Goal: Transaction & Acquisition: Subscribe to service/newsletter

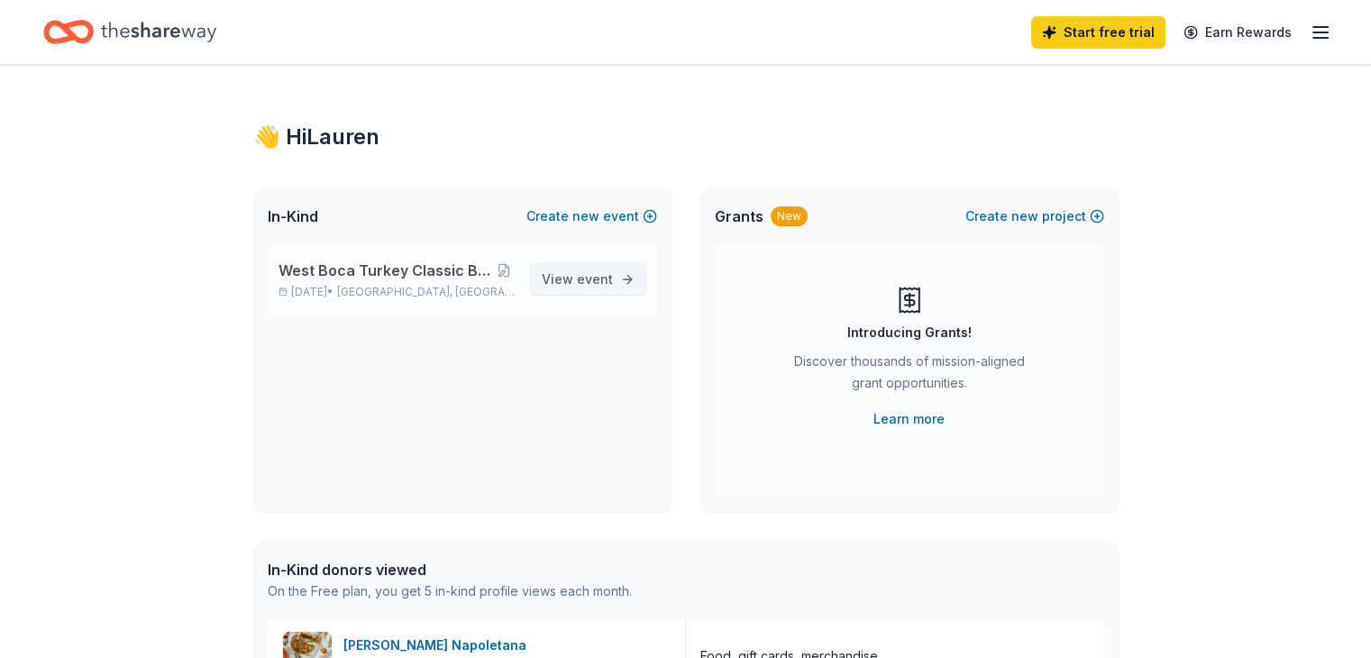
click at [577, 280] on span "View event" at bounding box center [577, 280] width 71 height 22
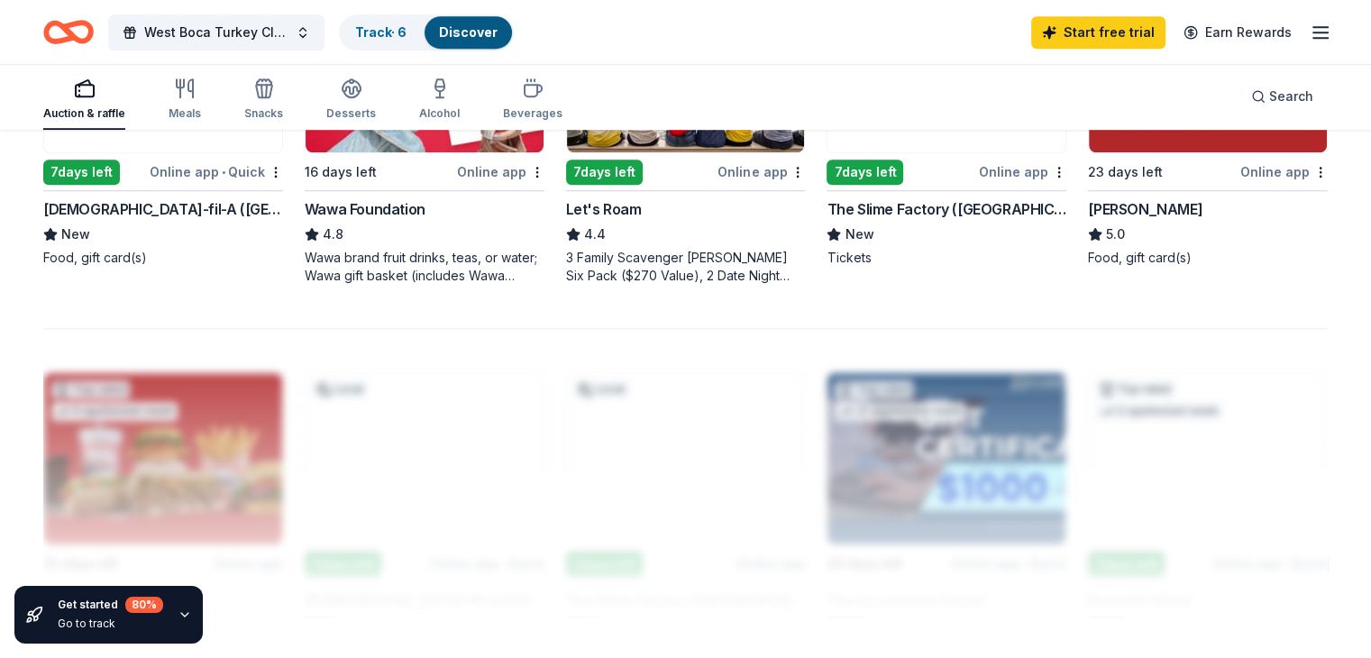
scroll to position [1550, 0]
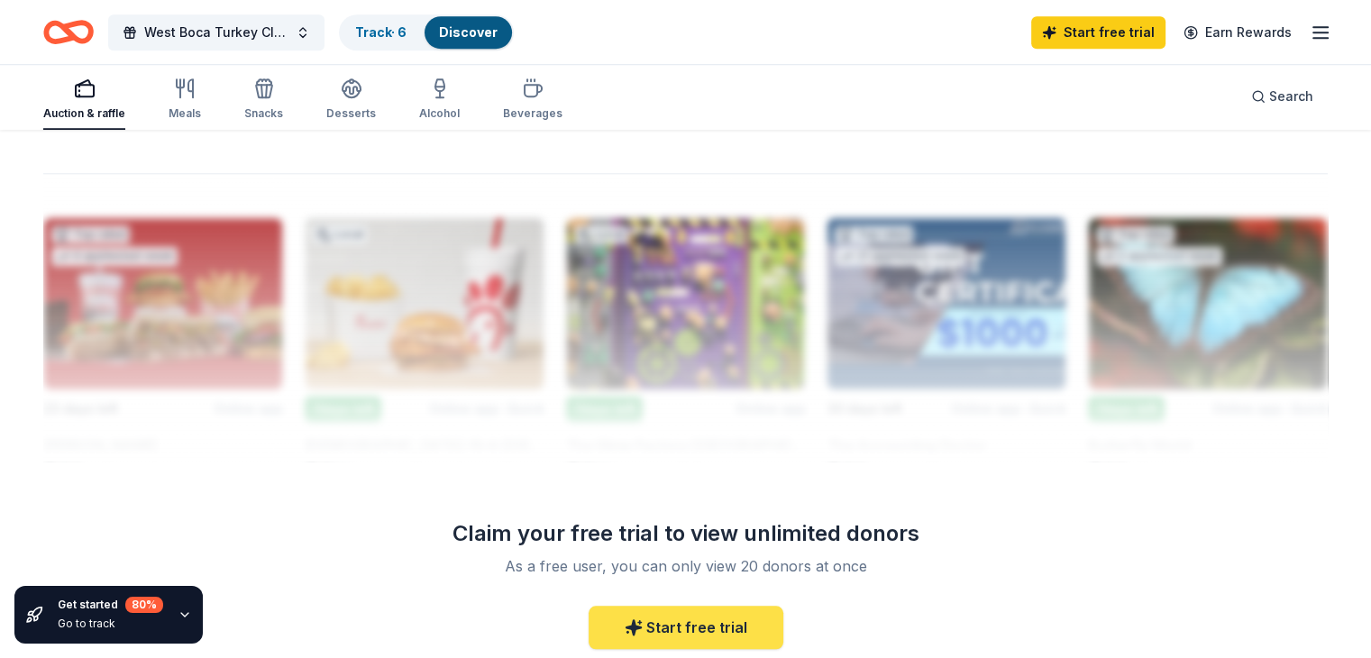
click at [681, 616] on link "Start free trial" at bounding box center [685, 627] width 195 height 43
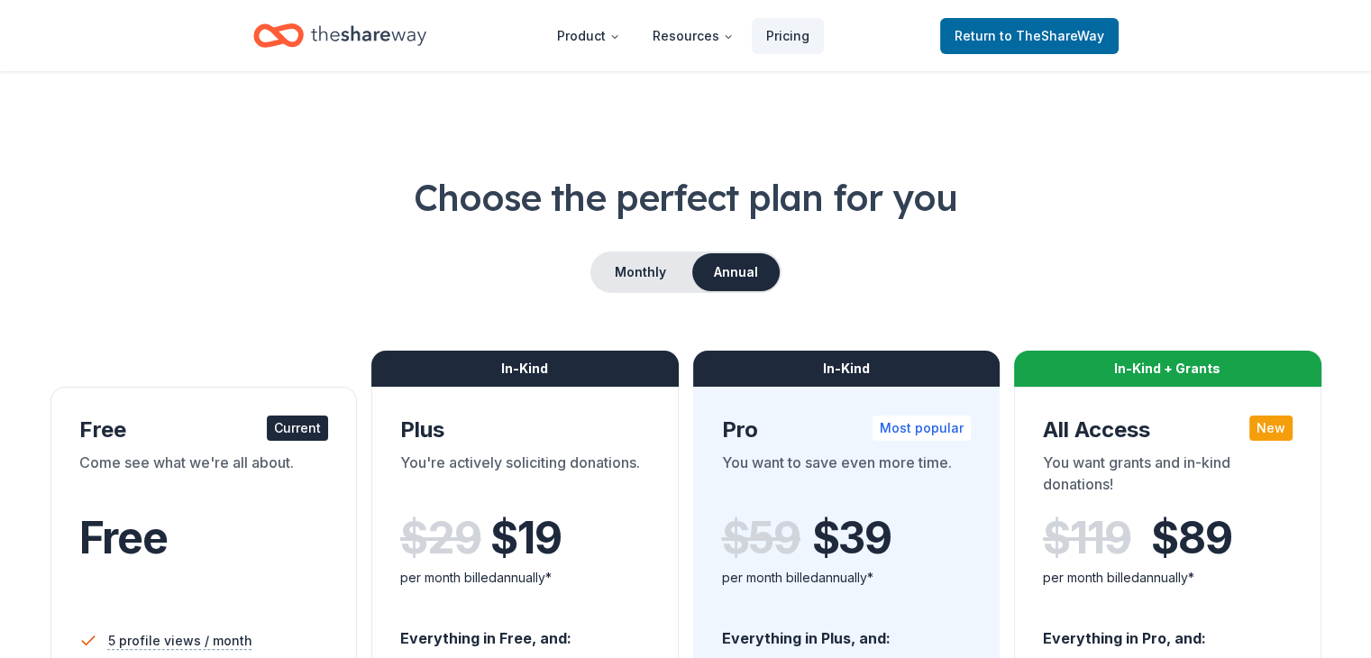
click at [297, 311] on div "Choose the perfect plan for you Monthly Annual Free Current Come see what we're…" at bounding box center [685, 648] width 1284 height 953
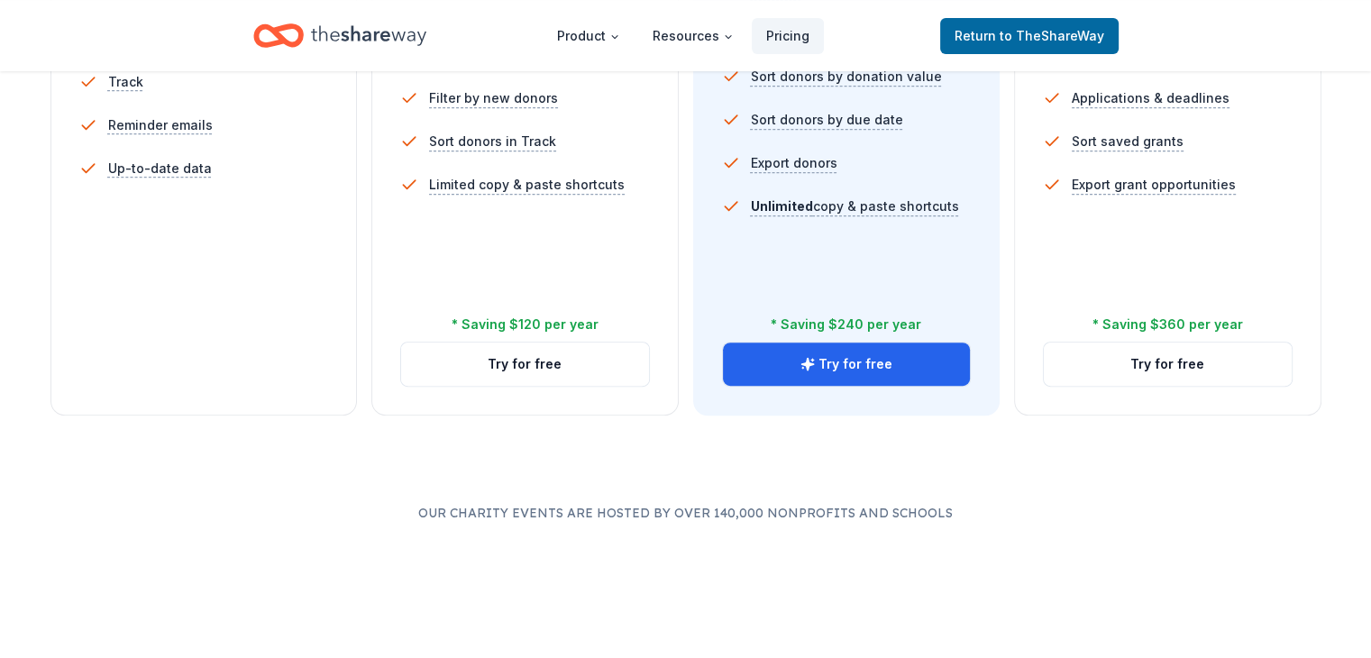
scroll to position [721, 0]
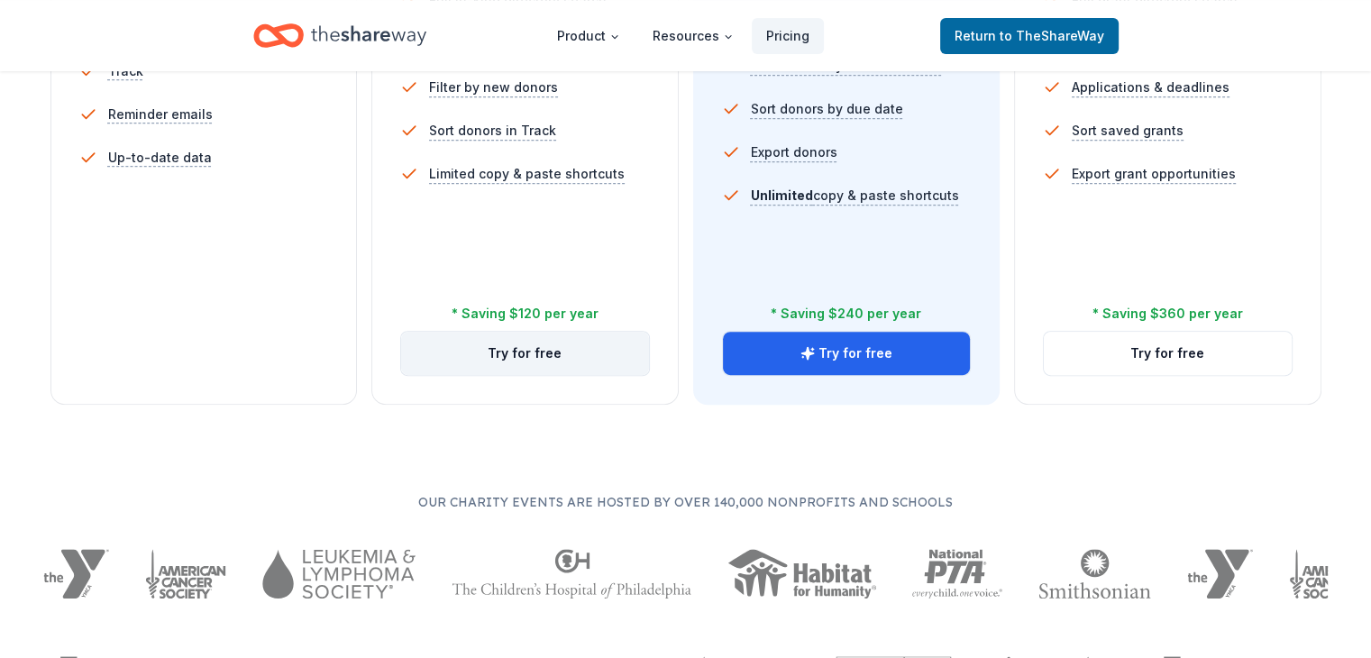
click at [512, 332] on button "Try for free" at bounding box center [525, 353] width 248 height 43
